Goal: Communication & Community: Answer question/provide support

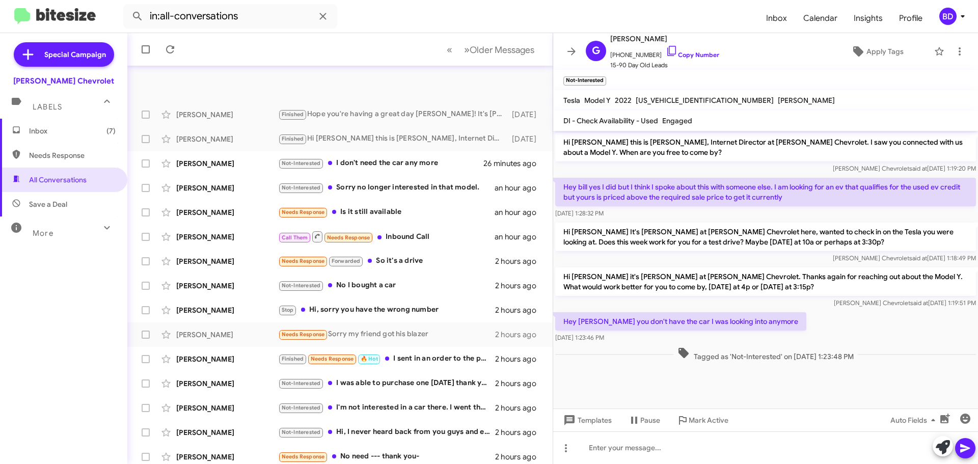
scroll to position [127, 0]
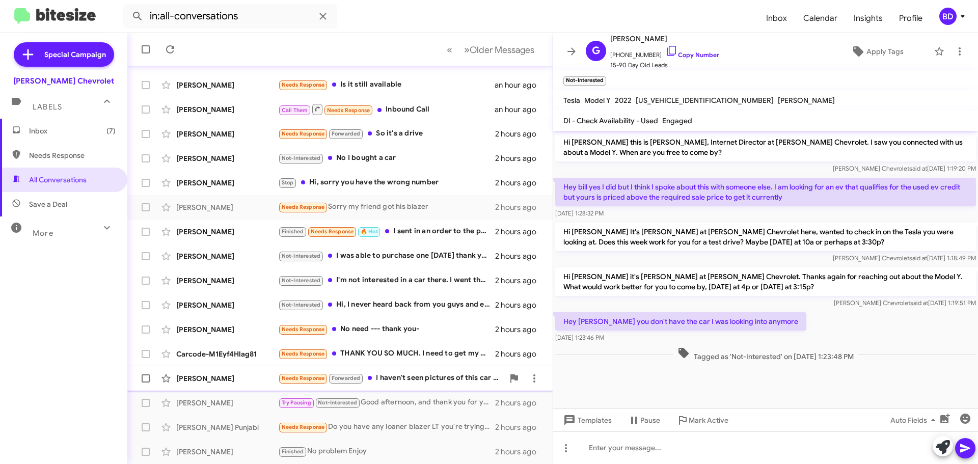
click at [419, 376] on div "Needs Response Forwarded I haven't seen pictures of this car I noticed" at bounding box center [391, 378] width 226 height 12
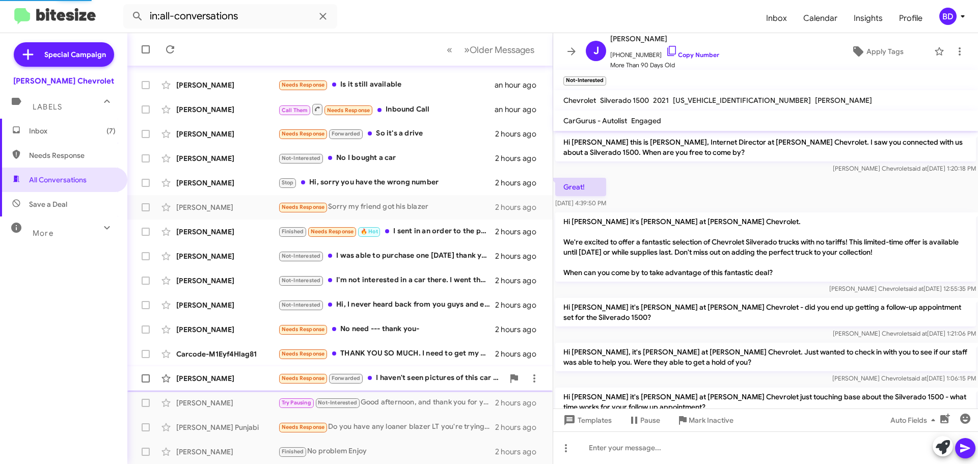
scroll to position [583, 0]
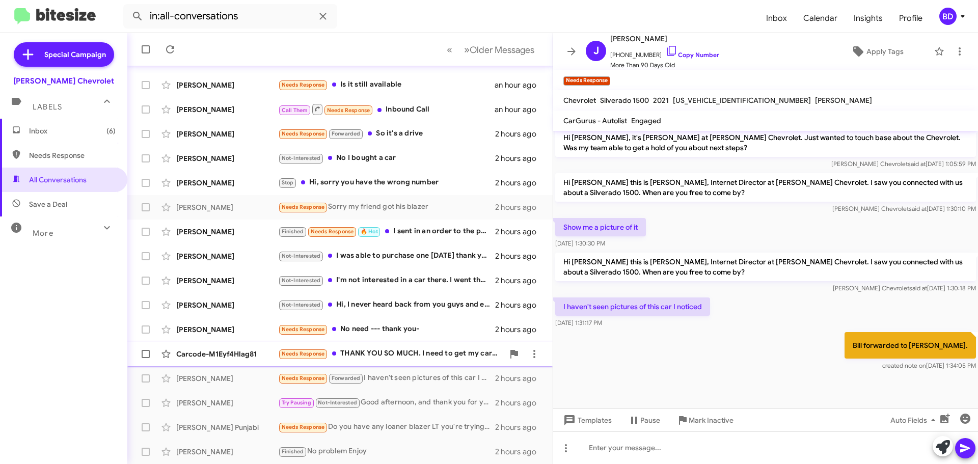
click at [414, 352] on div "Needs Response THANK YOU SO MUCH. I need to get my car fixed" at bounding box center [391, 354] width 226 height 12
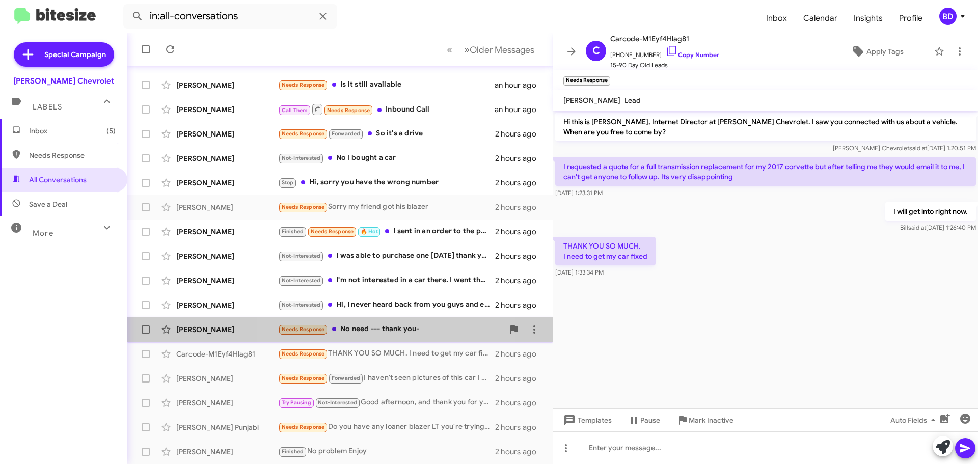
click at [395, 330] on div "Needs Response No need --- thank you-" at bounding box center [391, 330] width 226 height 12
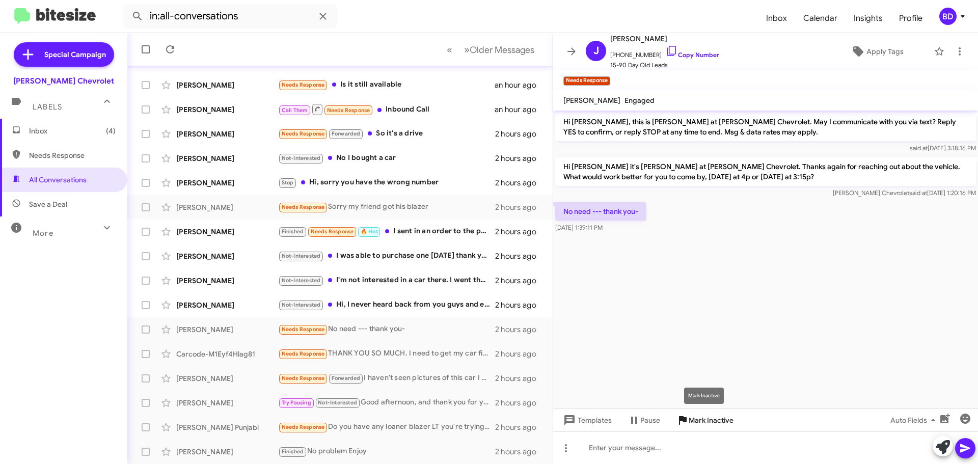
click at [694, 419] on span "Mark Inactive" at bounding box center [711, 420] width 45 height 18
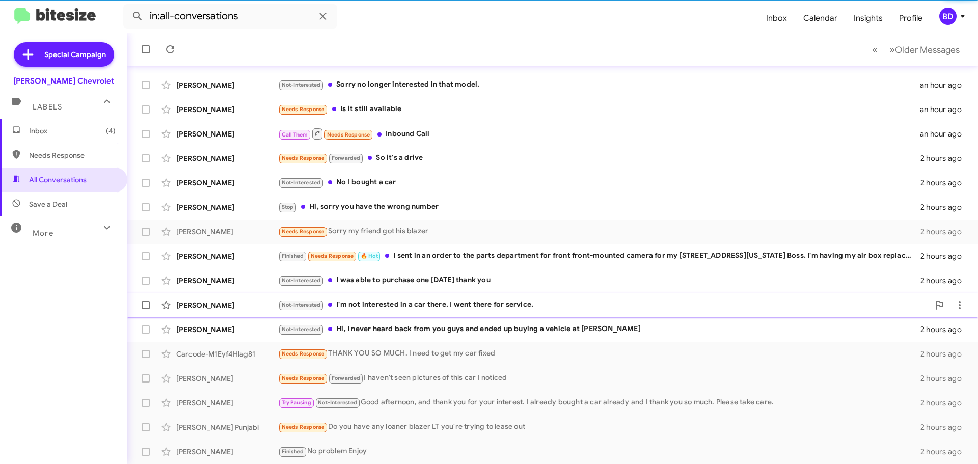
scroll to position [103, 0]
click at [385, 299] on div "[PERSON_NAME] Not-Interested I'm not interested in a car there. I went there fo…" at bounding box center [553, 305] width 835 height 20
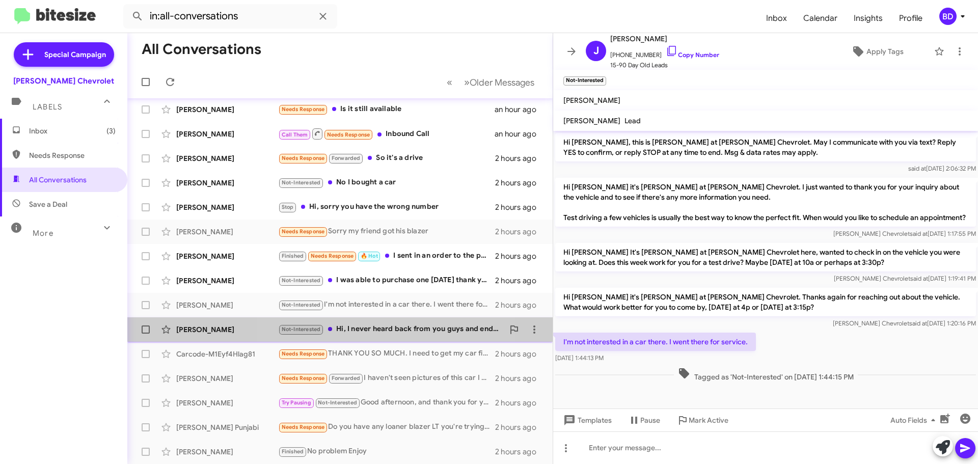
click at [364, 327] on div "Not-Interested Hi, I never heard back from you guys and ended up buying a vehic…" at bounding box center [391, 330] width 226 height 12
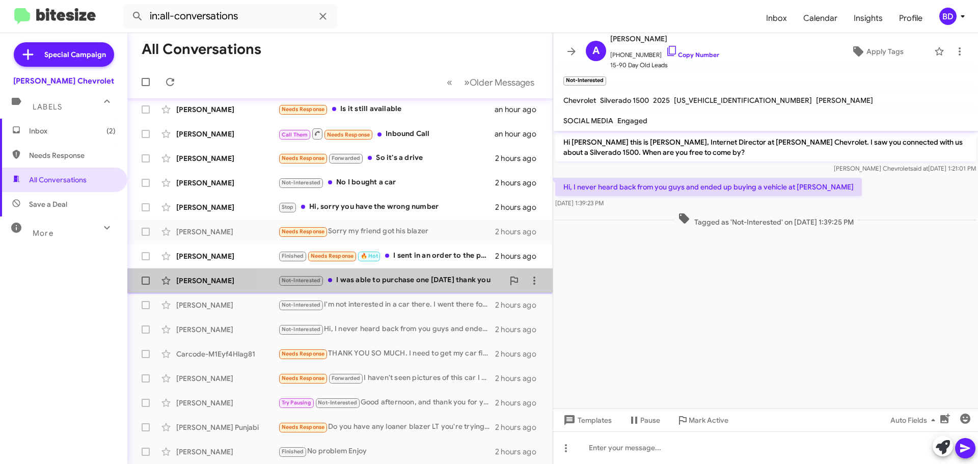
click at [384, 277] on div "Not-Interested I was able to purchase one [DATE] thank you" at bounding box center [391, 281] width 226 height 12
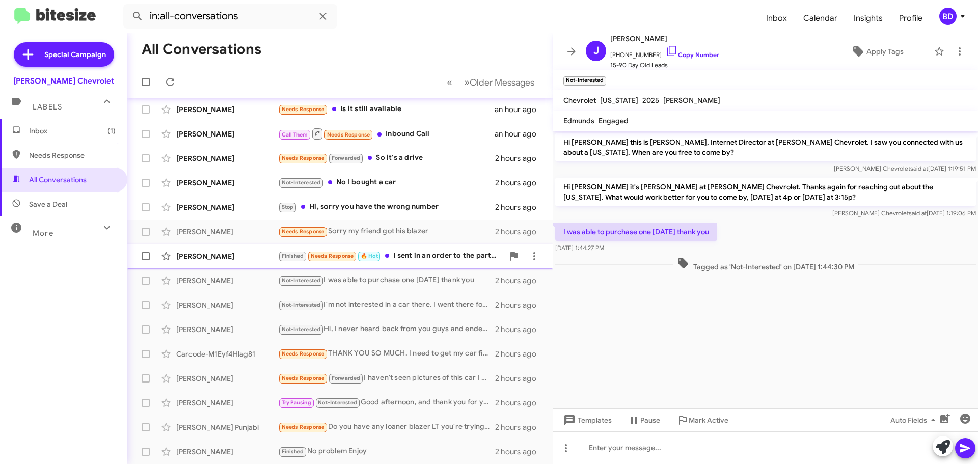
click at [425, 254] on div "Finished Needs Response 🔥 Hot I sent in an order to the parts department for fr…" at bounding box center [391, 256] width 226 height 12
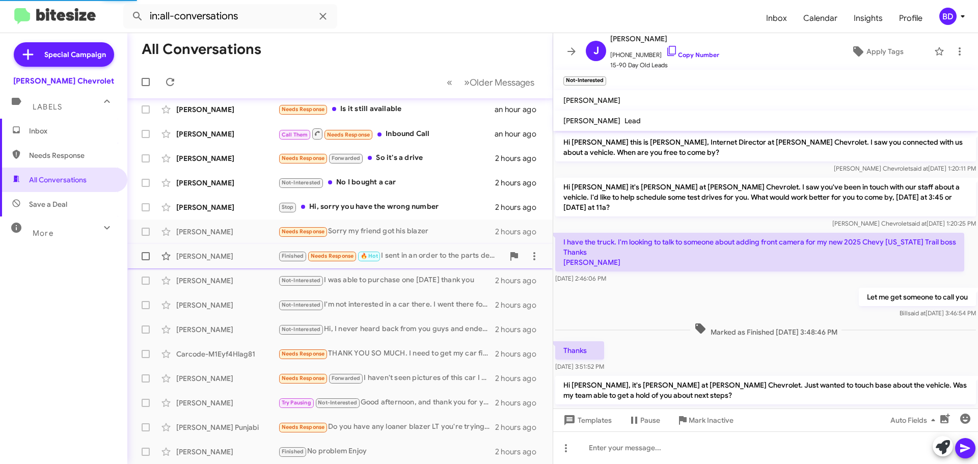
scroll to position [245, 0]
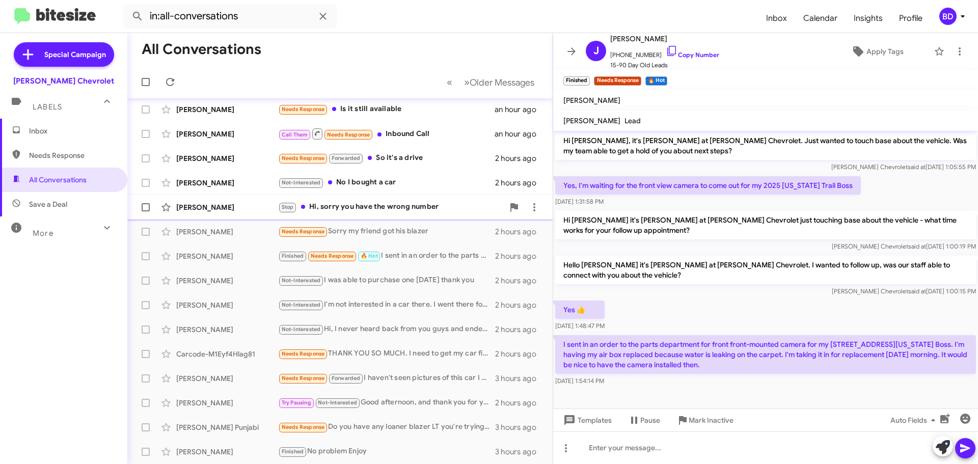
click at [361, 201] on div "Stop Hi, sorry you have the wrong number" at bounding box center [391, 207] width 226 height 12
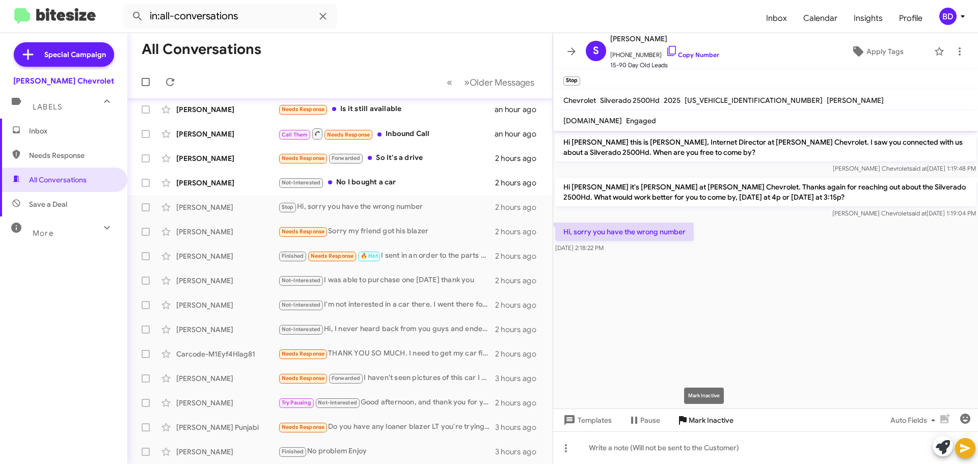
click at [710, 423] on span "Mark Inactive" at bounding box center [711, 420] width 45 height 18
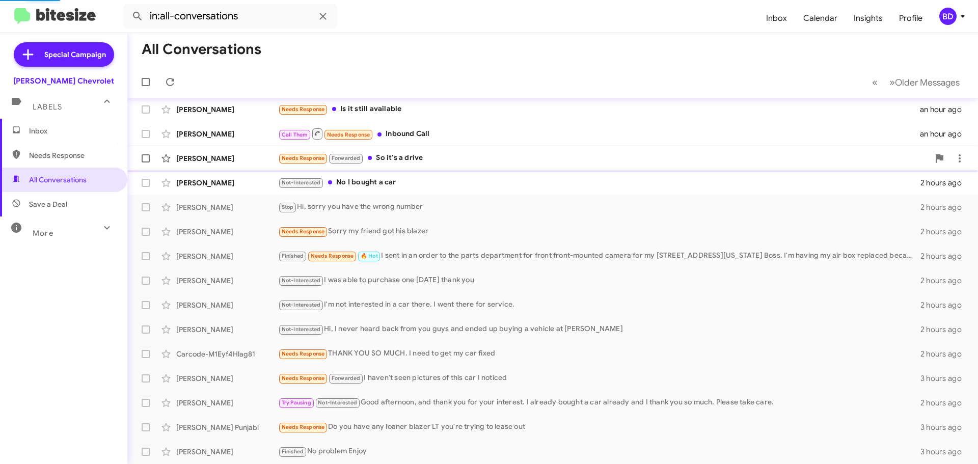
scroll to position [78, 0]
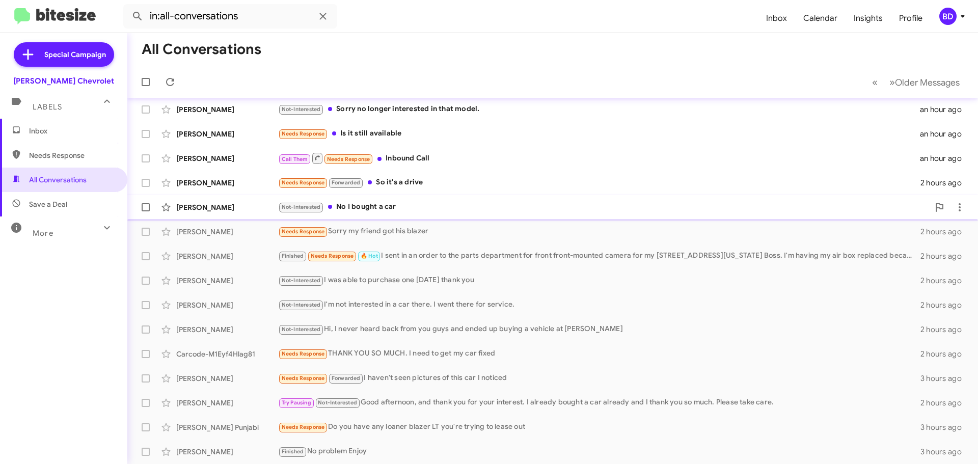
click at [371, 207] on div "Not-Interested No I bought a car" at bounding box center [603, 207] width 651 height 12
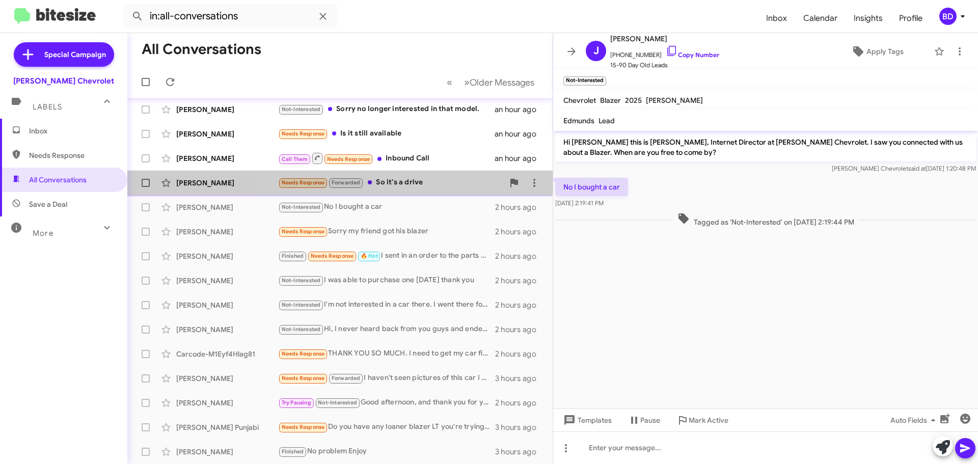
click at [404, 180] on div "Needs Response Forwarded So it's a drive" at bounding box center [391, 183] width 226 height 12
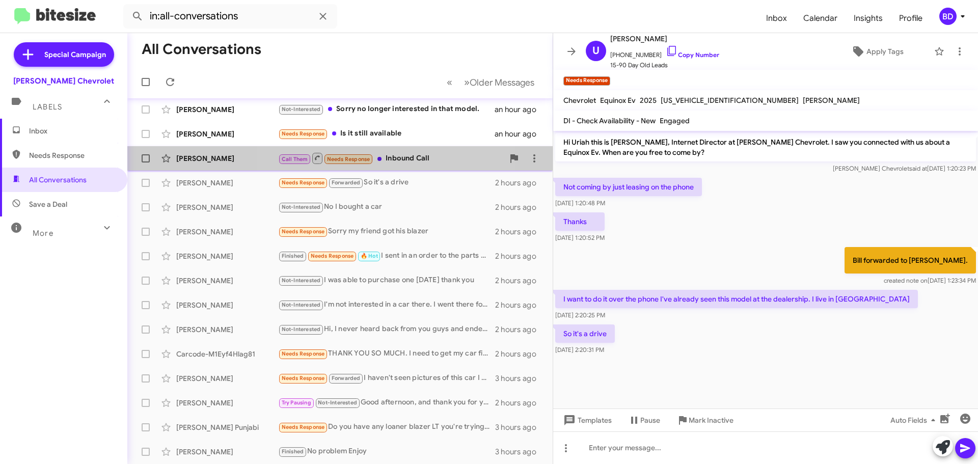
click at [394, 158] on div "Call Them Needs Response Inbound Call" at bounding box center [391, 158] width 226 height 13
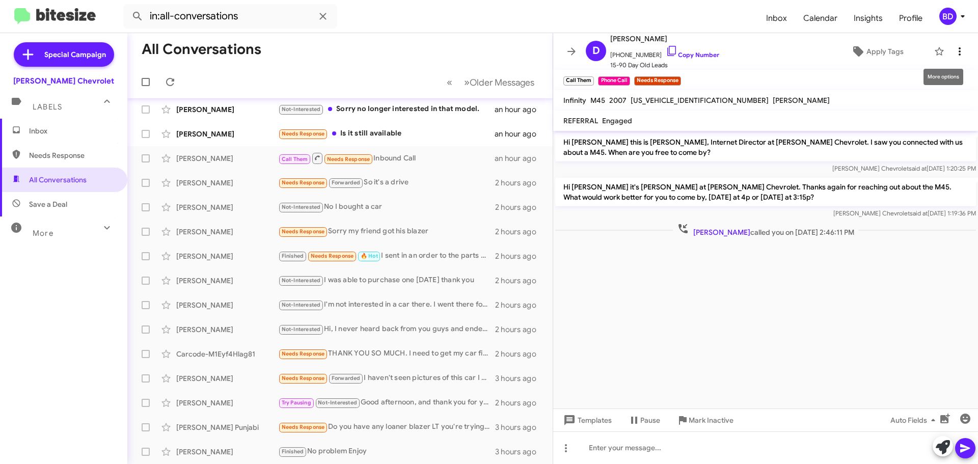
click at [954, 52] on icon at bounding box center [960, 51] width 12 height 12
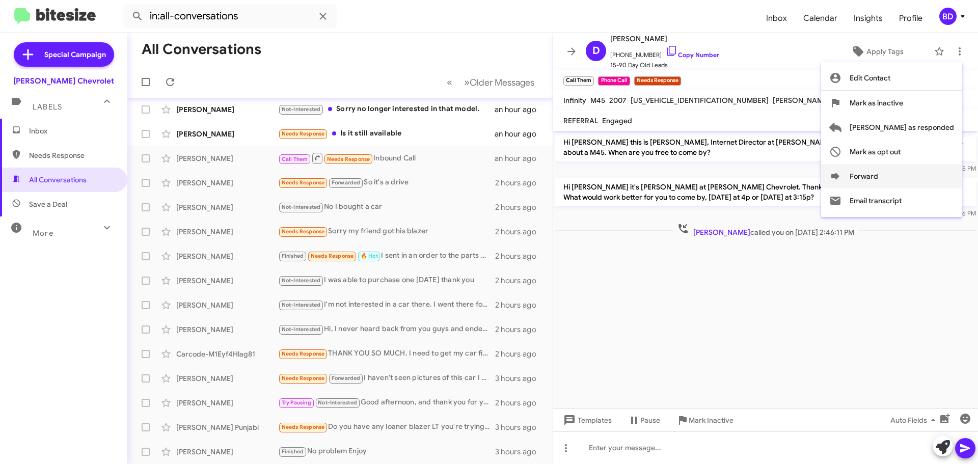
click at [896, 178] on button "Forward" at bounding box center [891, 176] width 141 height 24
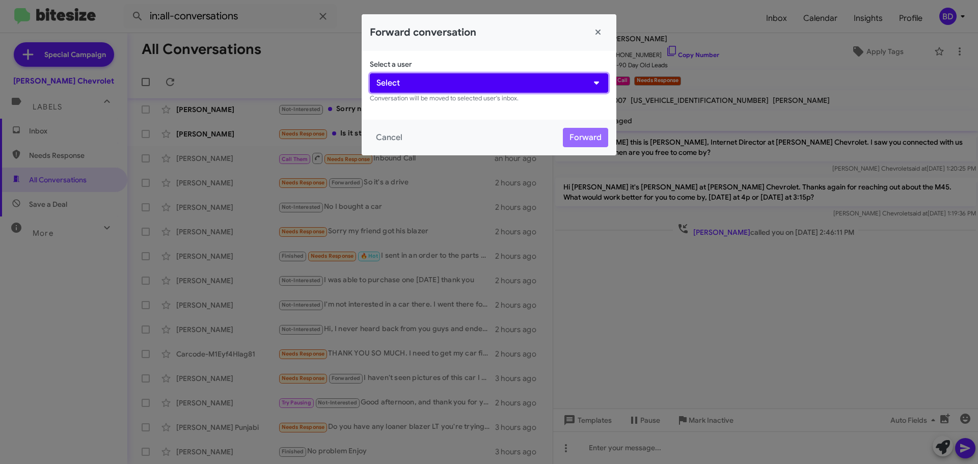
click at [511, 79] on button "Select" at bounding box center [489, 82] width 238 height 19
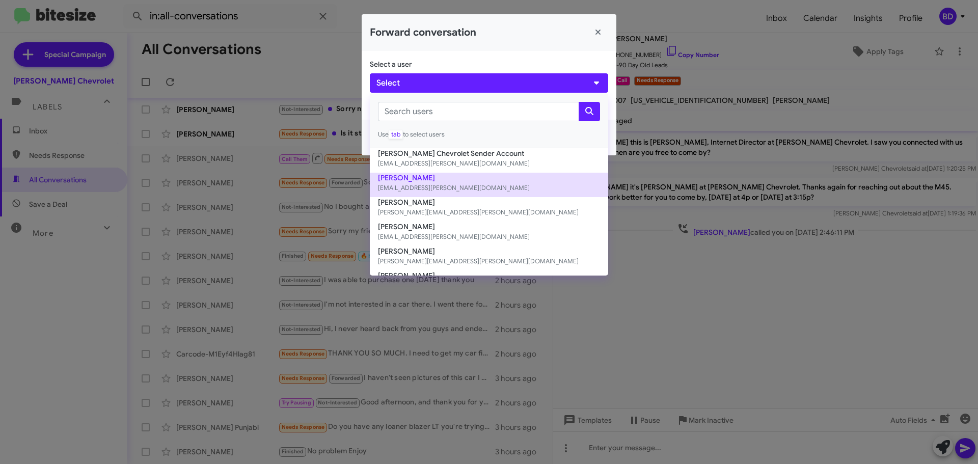
click at [418, 184] on small "[EMAIL_ADDRESS][PERSON_NAME][DOMAIN_NAME]" at bounding box center [489, 188] width 222 height 10
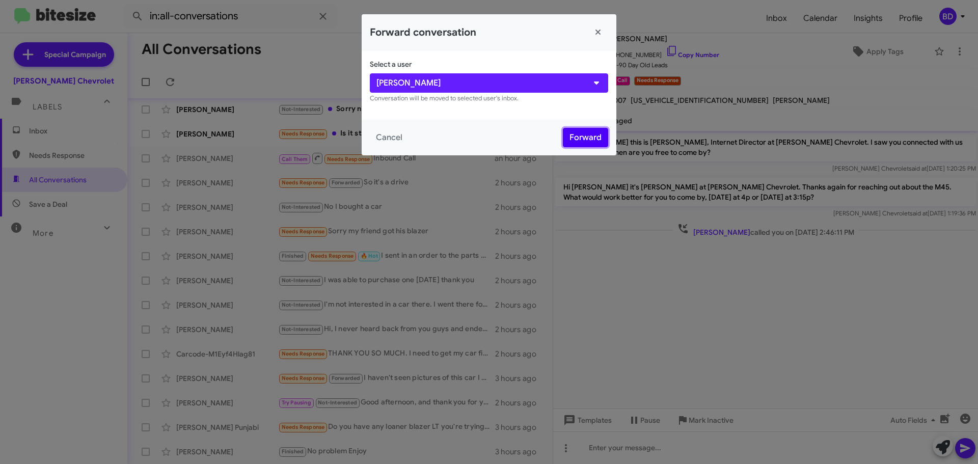
click at [583, 137] on button "Forward" at bounding box center [585, 137] width 45 height 19
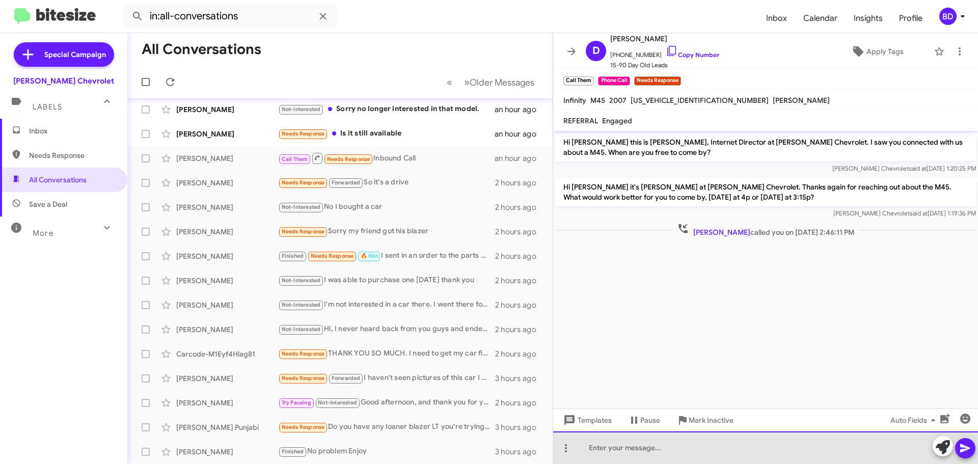
click at [621, 448] on div at bounding box center [765, 448] width 425 height 33
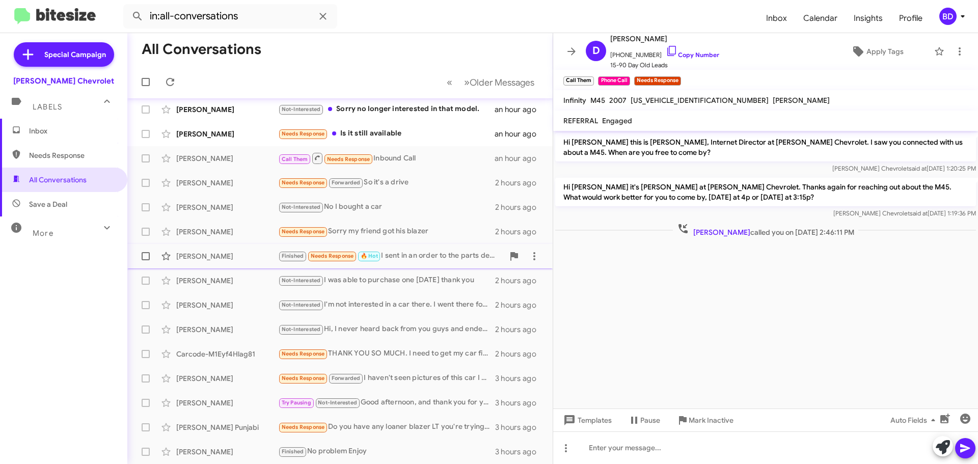
click at [197, 253] on div "[PERSON_NAME]" at bounding box center [227, 256] width 102 height 10
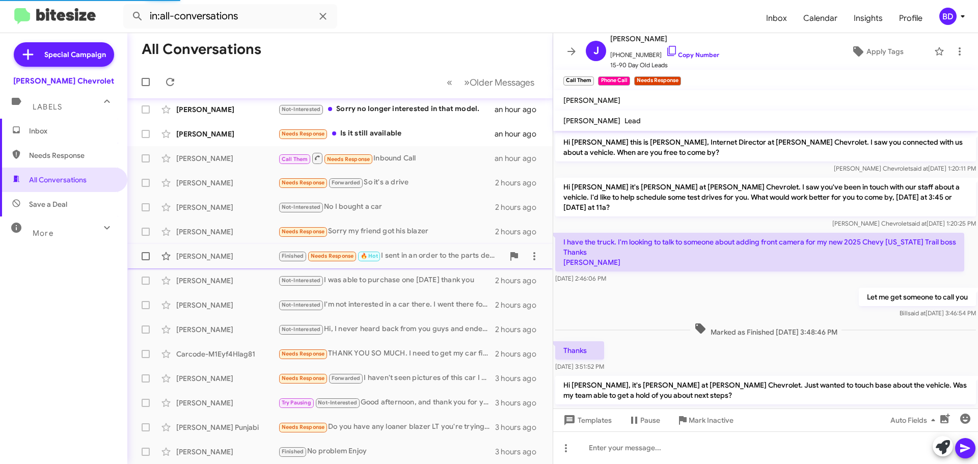
scroll to position [245, 0]
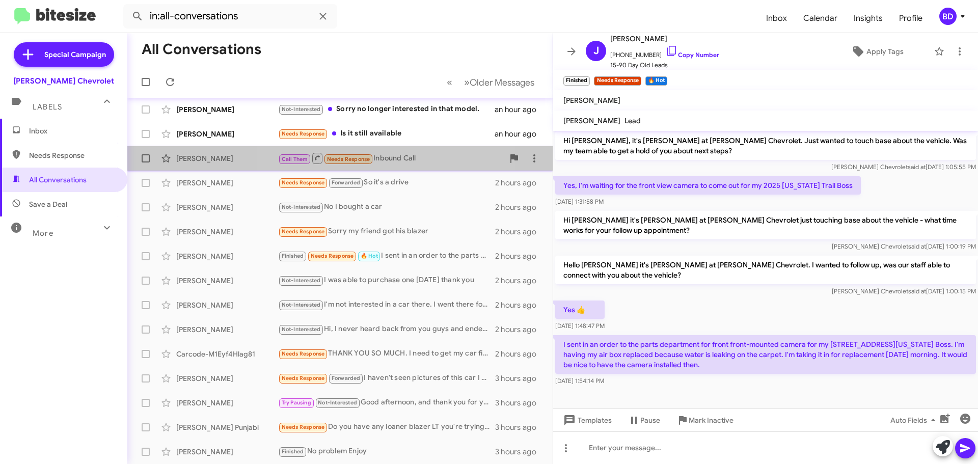
click at [385, 155] on div "Call Them Needs Response Inbound Call" at bounding box center [391, 158] width 226 height 13
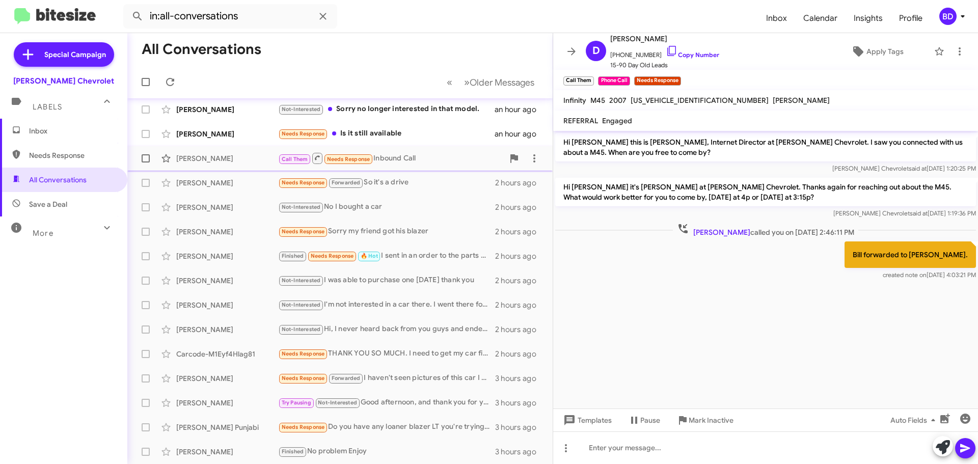
click at [407, 157] on div "Call Them Needs Response Inbound Call" at bounding box center [391, 158] width 226 height 13
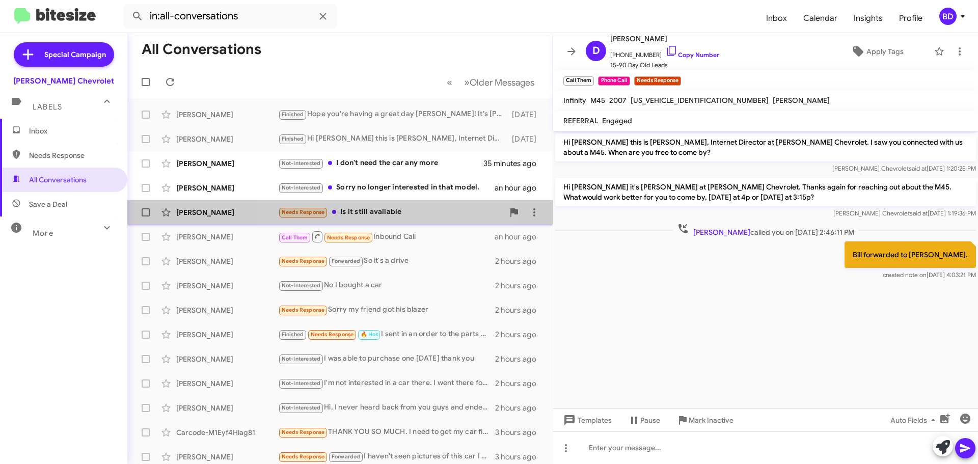
click at [388, 209] on div "Needs Response Is it still available" at bounding box center [391, 212] width 226 height 12
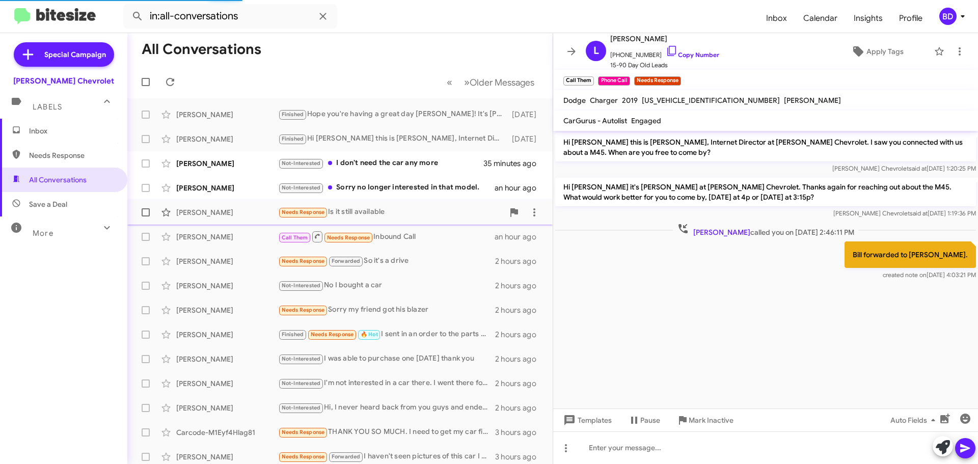
scroll to position [183, 0]
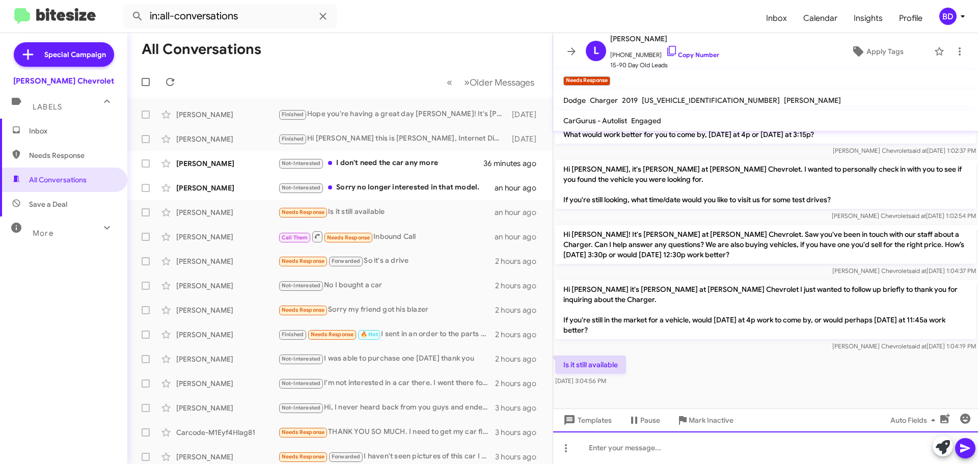
click at [636, 447] on div at bounding box center [765, 448] width 425 height 33
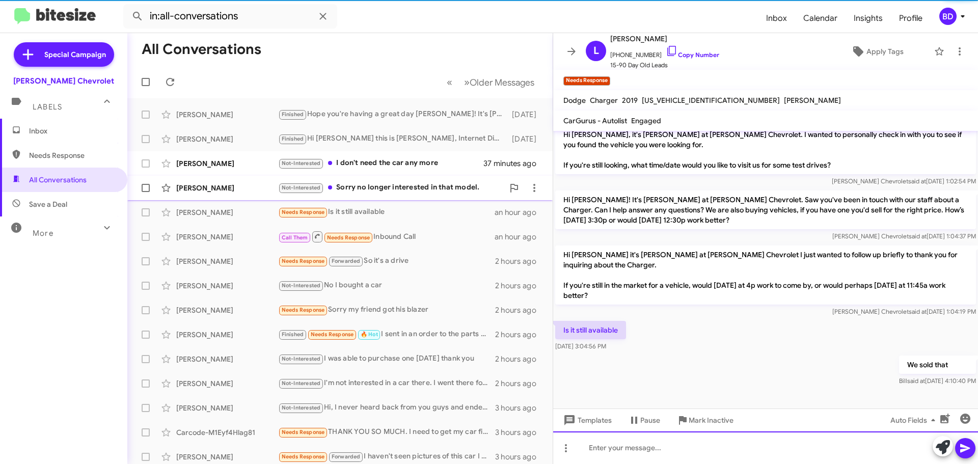
scroll to position [220, 0]
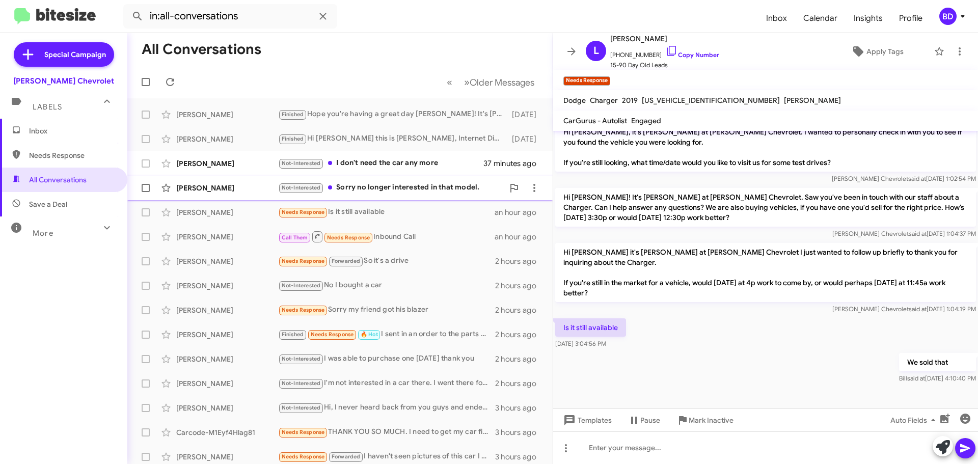
click at [403, 189] on div "Not-Interested Sorry no longer interested in that model." at bounding box center [391, 188] width 226 height 12
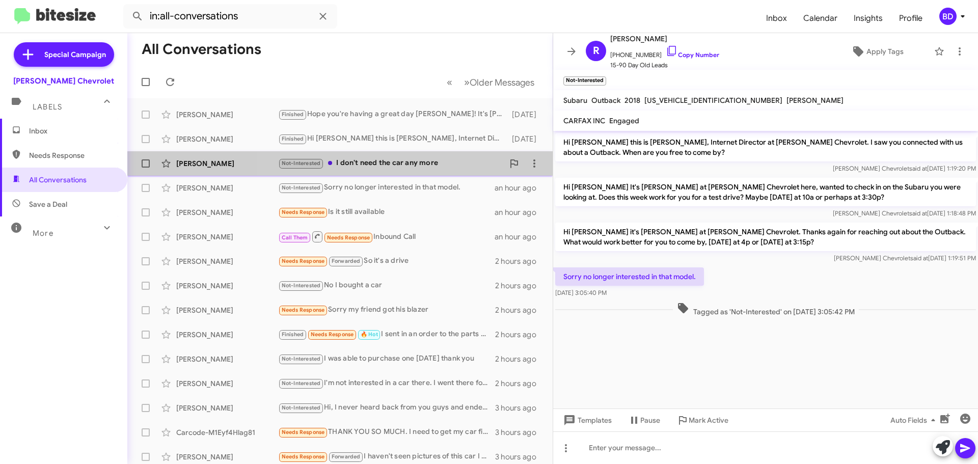
click at [406, 159] on div "Not-Interested I don't need the car any more" at bounding box center [391, 163] width 226 height 12
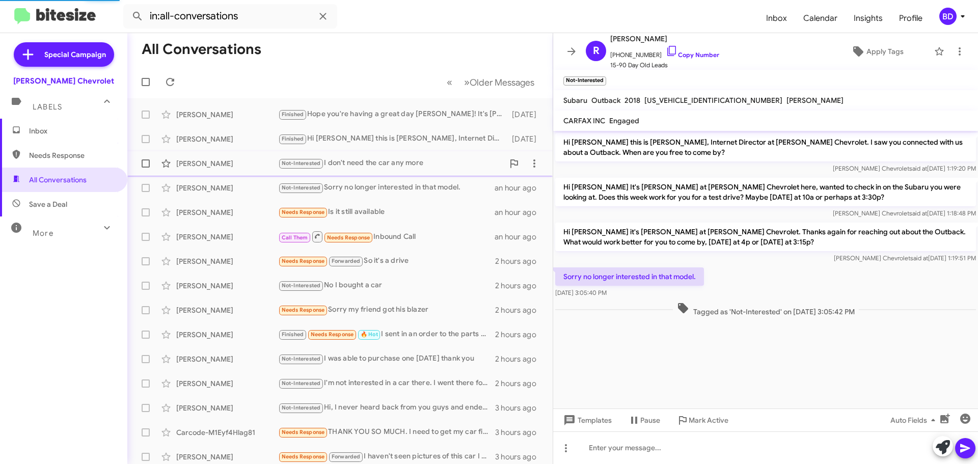
scroll to position [215, 0]
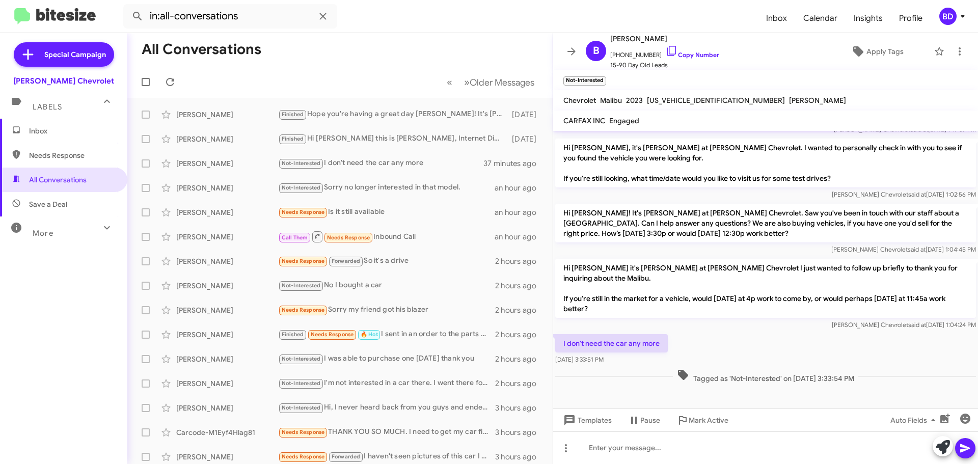
click at [41, 135] on span "Inbox" at bounding box center [72, 131] width 87 height 10
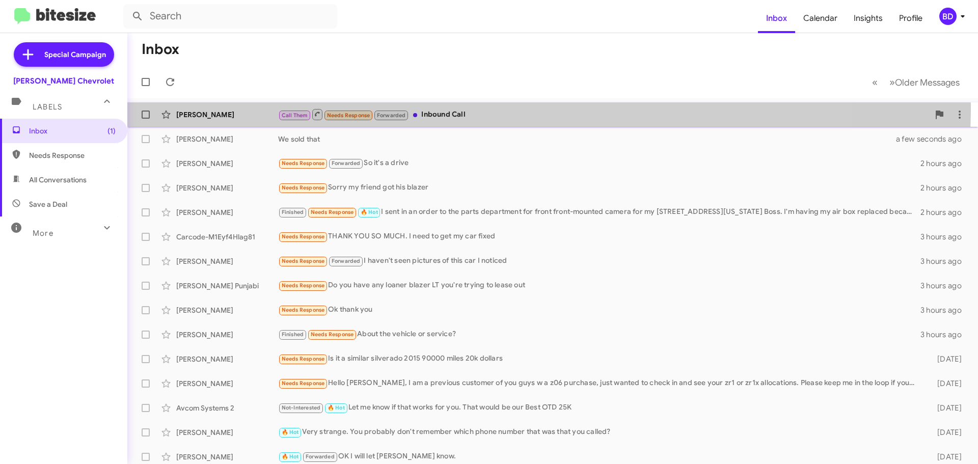
click at [459, 107] on div "[PERSON_NAME] Infinity Call Them Needs Response Forwarded Inbound Call an hour …" at bounding box center [553, 114] width 835 height 20
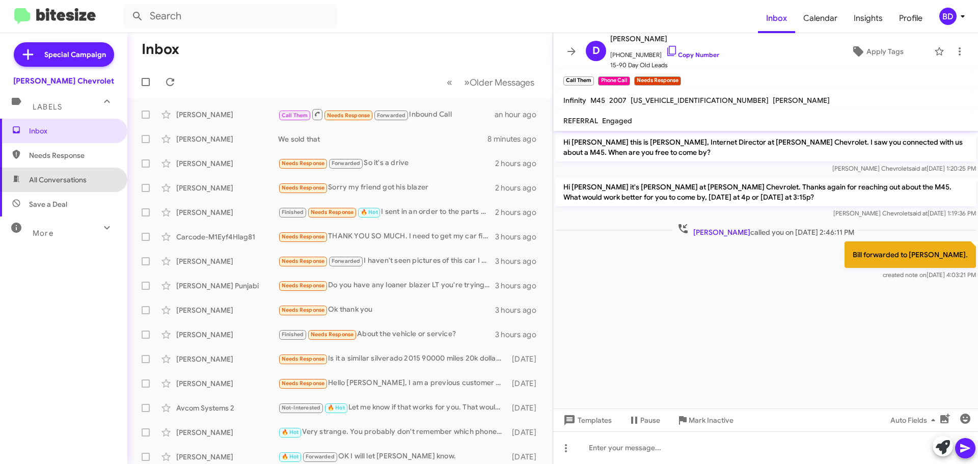
click at [69, 174] on span "All Conversations" at bounding box center [63, 180] width 127 height 24
type input "in:all-conversations"
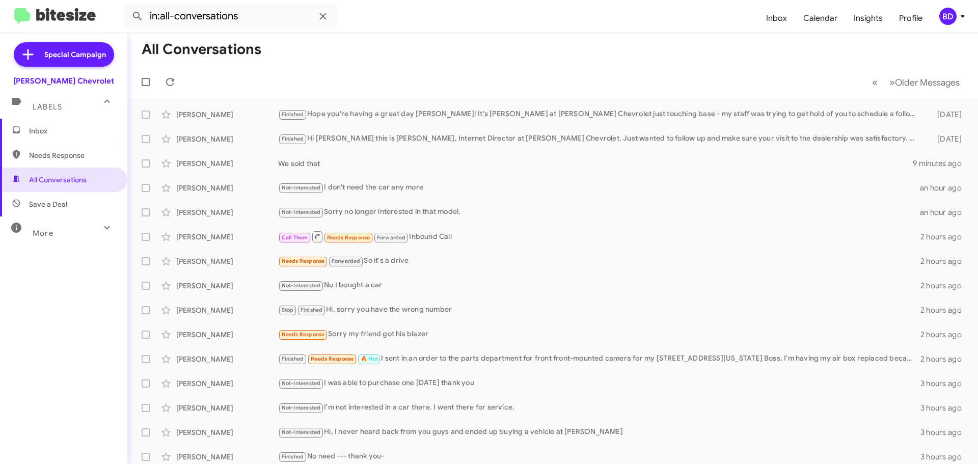
click at [41, 126] on span "Inbox" at bounding box center [72, 131] width 87 height 10
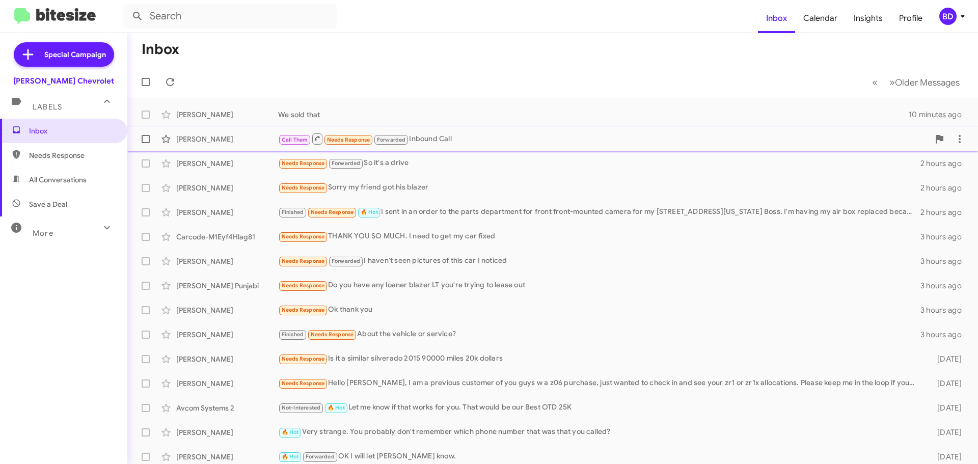
click at [195, 135] on div "[PERSON_NAME]" at bounding box center [227, 139] width 102 height 10
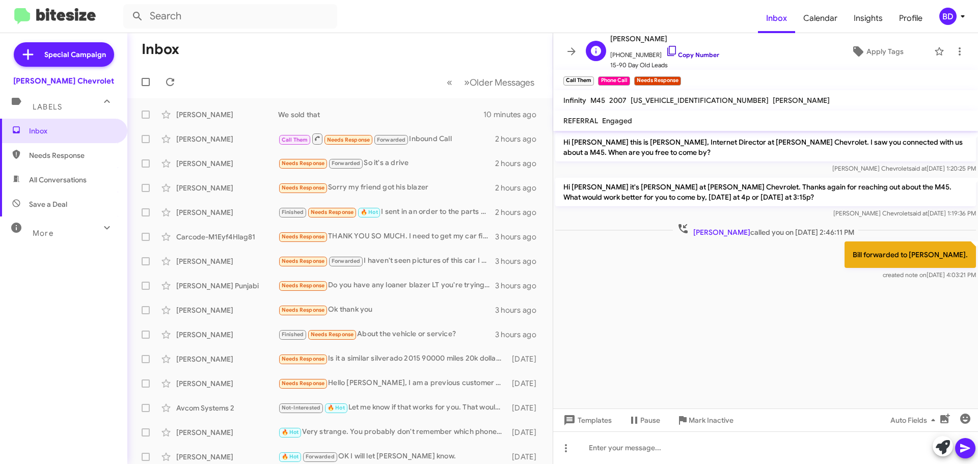
click at [688, 52] on link "Copy Number" at bounding box center [692, 55] width 53 height 8
click at [57, 176] on span "All Conversations" at bounding box center [58, 180] width 58 height 10
type input "in:all-conversations"
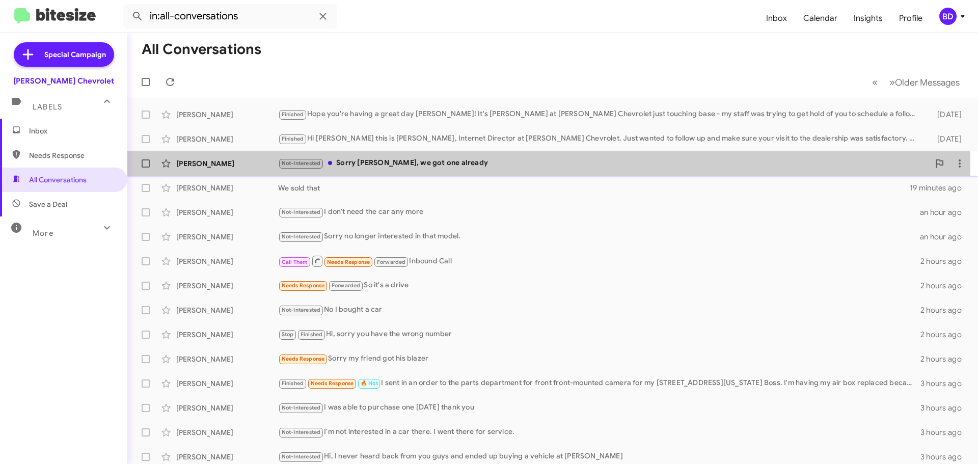
click at [343, 165] on div "Not-Interested Sorry [PERSON_NAME], we got one already" at bounding box center [603, 163] width 651 height 12
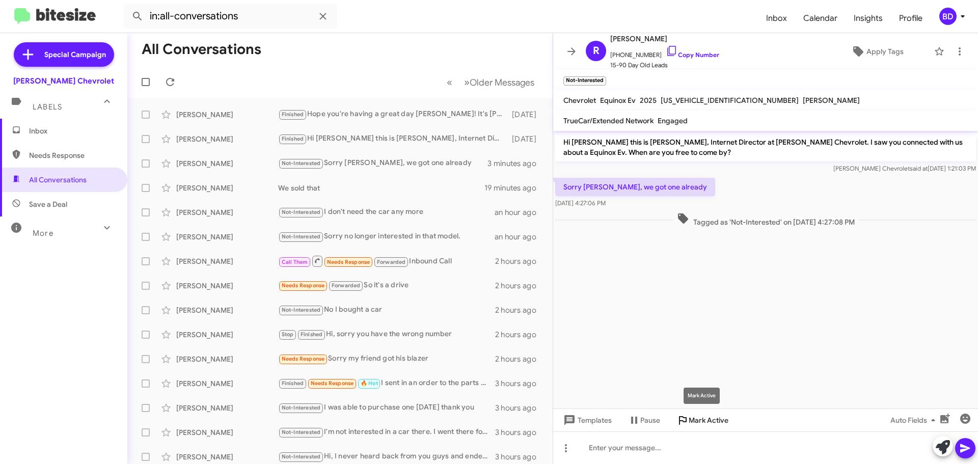
click at [710, 417] on span "Mark Active" at bounding box center [709, 420] width 40 height 18
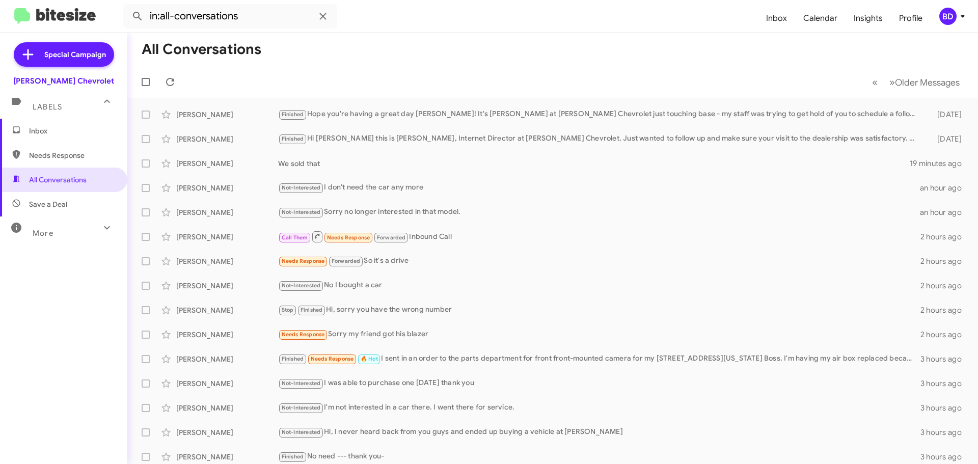
click at [34, 128] on span "Inbox" at bounding box center [72, 131] width 87 height 10
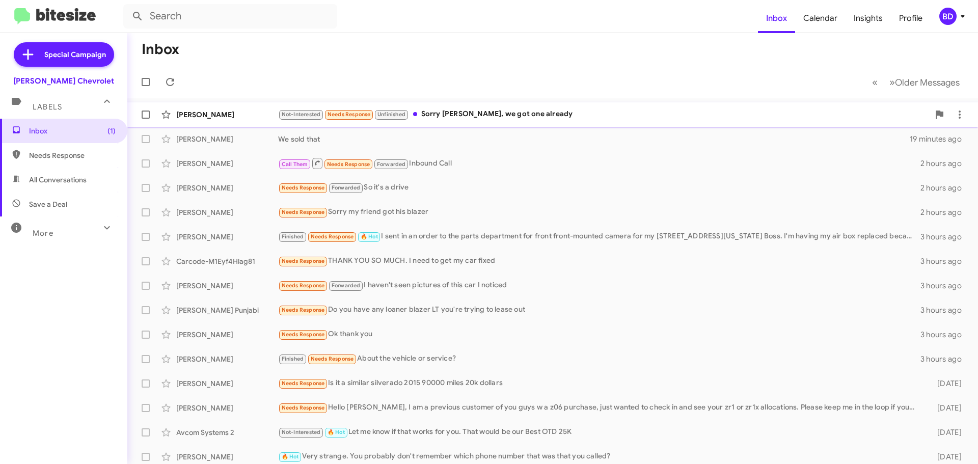
click at [495, 109] on div "Not-Interested Needs Response Unfinished Sorry [PERSON_NAME], we got one already" at bounding box center [603, 115] width 651 height 12
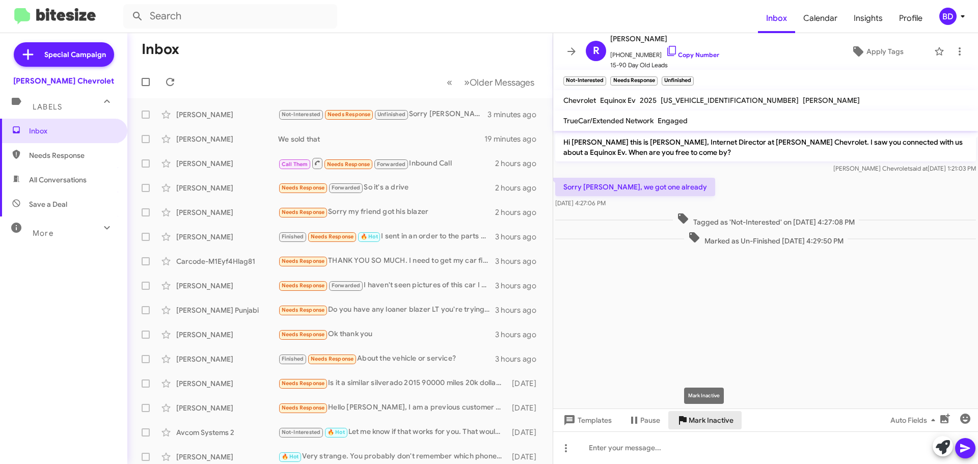
click at [712, 421] on span "Mark Inactive" at bounding box center [711, 420] width 45 height 18
